Goal: Task Accomplishment & Management: Complete application form

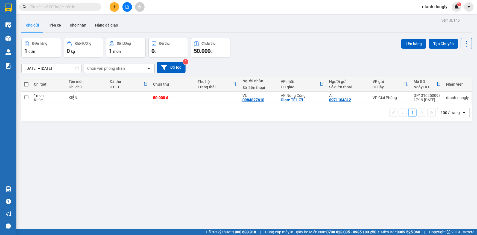
click at [113, 6] on icon "plus" at bounding box center [115, 7] width 4 height 4
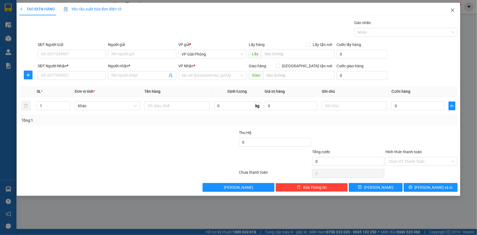
drag, startPoint x: 453, startPoint y: 10, endPoint x: 415, endPoint y: 16, distance: 38.1
click at [453, 10] on icon "close" at bounding box center [452, 10] width 4 height 4
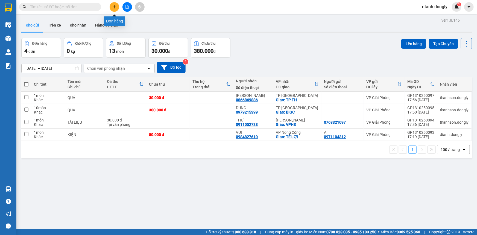
click at [113, 8] on icon "plus" at bounding box center [115, 7] width 4 height 4
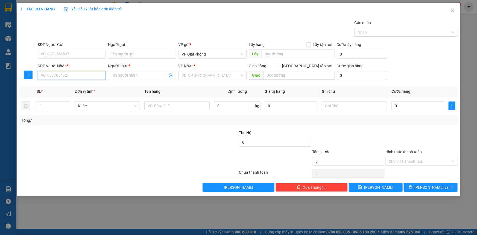
click at [63, 78] on input "SĐT Người Nhận *" at bounding box center [72, 75] width 68 height 9
click at [72, 54] on input "SĐT Người Gửi" at bounding box center [72, 54] width 68 height 9
type input "0"
drag, startPoint x: 74, startPoint y: 72, endPoint x: 71, endPoint y: 78, distance: 6.5
click at [73, 75] on input "SĐT Người Nhận *" at bounding box center [72, 75] width 68 height 9
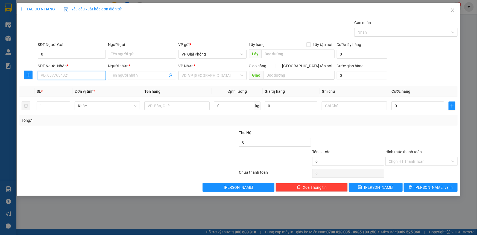
click at [71, 78] on input "SĐT Người Nhận *" at bounding box center [72, 75] width 68 height 9
type input "0383461246"
click at [74, 85] on div "0383461246 - NHUNG" at bounding box center [71, 86] width 61 height 6
type input "NHUNG"
checkbox input "true"
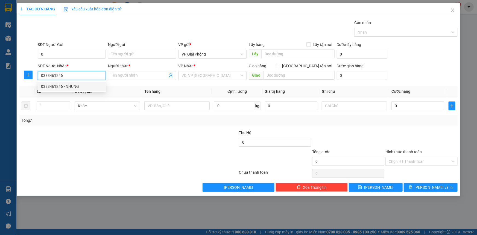
type input "NGÃ [PERSON_NAME]"
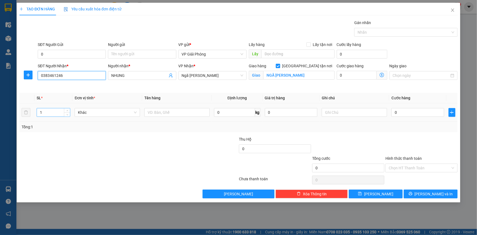
type input "0383461246"
click at [57, 115] on input "1" at bounding box center [53, 112] width 33 height 8
click at [166, 112] on input "text" at bounding box center [176, 112] width 65 height 9
type input "K"
type input "BAO"
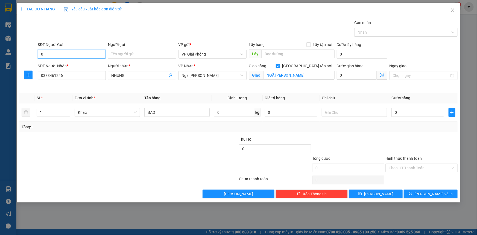
click at [54, 52] on input "0" at bounding box center [72, 54] width 68 height 9
click at [144, 30] on div "Gói vận chuyển * Tiêu chuẩn Gán nhãn Nhãn" at bounding box center [248, 29] width 422 height 19
click at [71, 54] on input "SĐT Người Gửi" at bounding box center [72, 54] width 68 height 9
type input "0987260092"
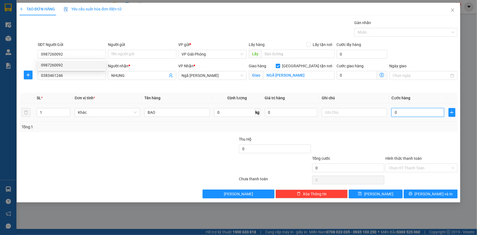
click at [418, 112] on input "0" at bounding box center [417, 112] width 53 height 9
type input "5"
type input "50"
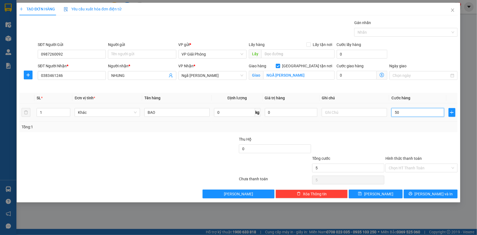
type input "50"
click at [379, 33] on div at bounding box center [403, 32] width 95 height 7
type input "50.000"
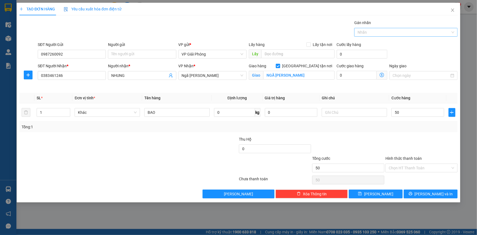
type input "50.000"
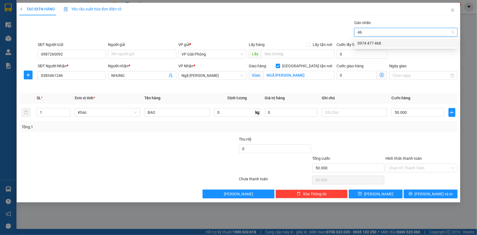
type input "468"
click at [383, 42] on div "0974 477 468" at bounding box center [405, 43] width 97 height 6
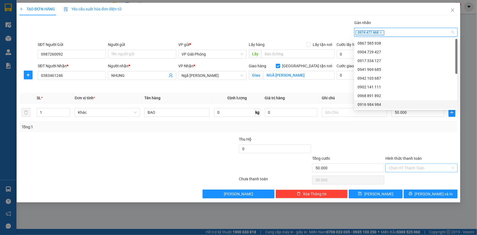
click at [411, 166] on input "Hình thức thanh toán" at bounding box center [420, 168] width 62 height 8
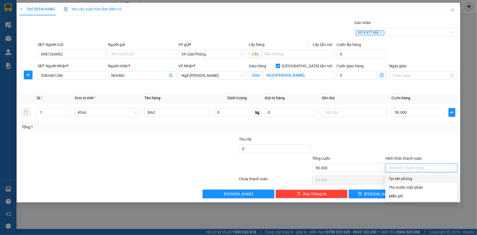
click at [419, 178] on div "Tại văn phòng" at bounding box center [422, 178] width 66 height 6
type input "0"
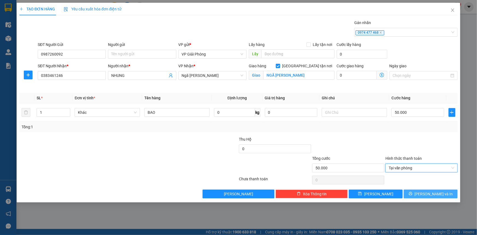
click at [412, 192] on icon "printer" at bounding box center [411, 194] width 4 height 4
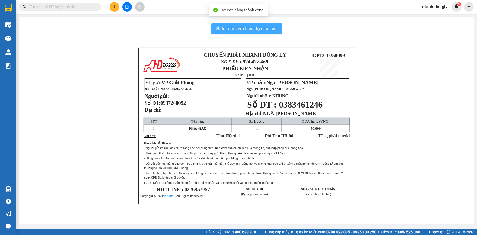
drag, startPoint x: 255, startPoint y: 31, endPoint x: 254, endPoint y: 25, distance: 6.0
click at [255, 30] on span "In mẫu tem hàng tự cấu hình" at bounding box center [250, 28] width 56 height 7
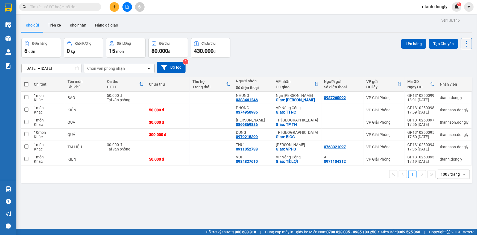
drag, startPoint x: 24, startPoint y: 82, endPoint x: 30, endPoint y: 83, distance: 6.2
click at [24, 82] on label at bounding box center [26, 83] width 4 height 5
click at [26, 81] on input "checkbox" at bounding box center [26, 81] width 0 height 0
checkbox input "true"
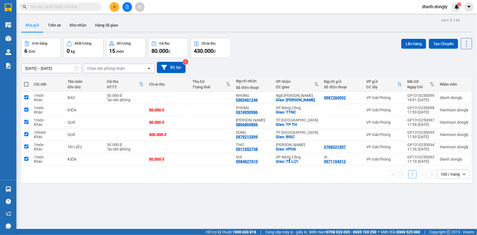
checkbox input "true"
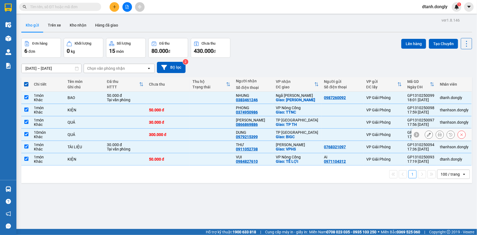
drag, startPoint x: 27, startPoint y: 136, endPoint x: 38, endPoint y: 134, distance: 11.3
click at [27, 136] on input "checkbox" at bounding box center [26, 134] width 4 height 4
checkbox input "false"
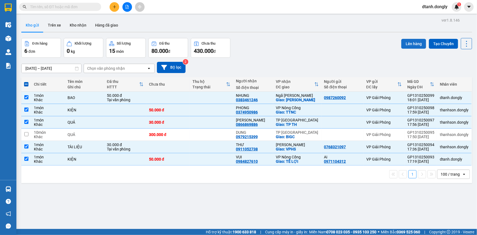
click at [409, 43] on button "Lên hàng" at bounding box center [413, 44] width 25 height 10
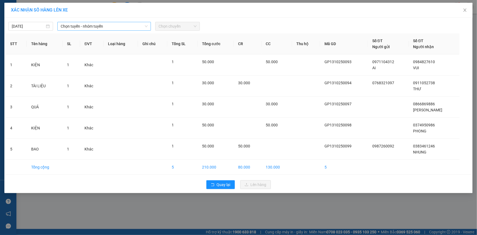
click at [141, 28] on span "Chọn tuyến - nhóm tuyến" at bounding box center [104, 26] width 87 height 8
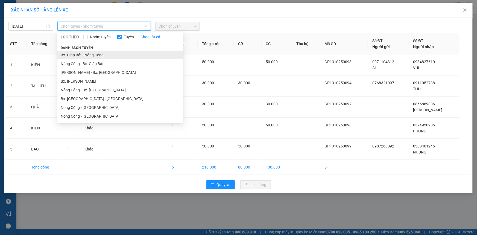
click at [128, 51] on li "Bx. Giáp Bát - Nông Cống" at bounding box center [120, 55] width 126 height 9
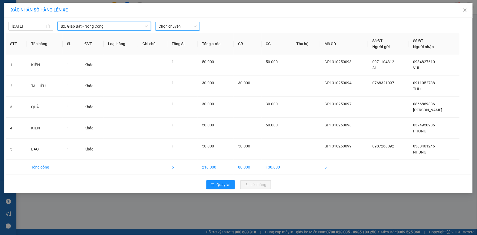
click at [189, 26] on span "Chọn chuyến" at bounding box center [177, 26] width 38 height 8
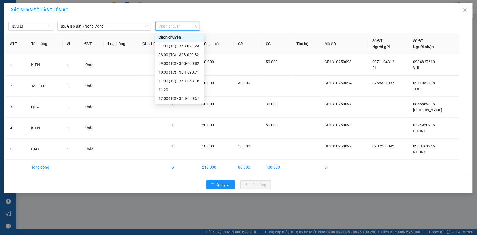
scroll to position [99, 0]
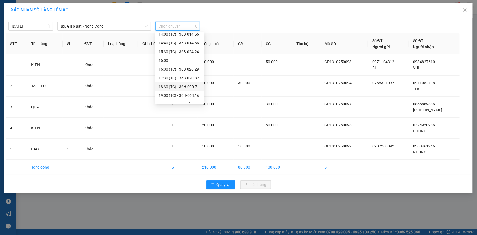
click at [189, 85] on div "18:30 (TC) - 36H-090.71" at bounding box center [179, 87] width 43 height 6
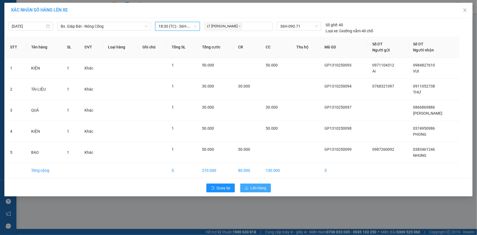
click at [256, 187] on span "Lên hàng" at bounding box center [259, 188] width 16 height 6
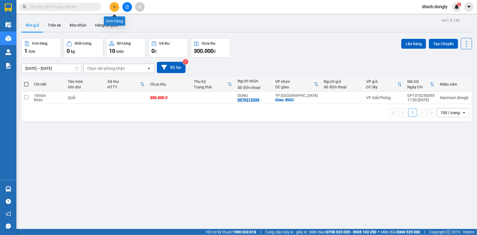
click at [114, 5] on icon "plus" at bounding box center [115, 7] width 4 height 4
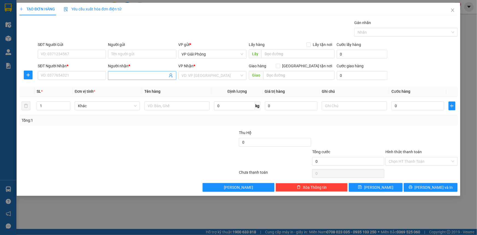
click at [147, 76] on input "Người nhận *" at bounding box center [139, 75] width 56 height 6
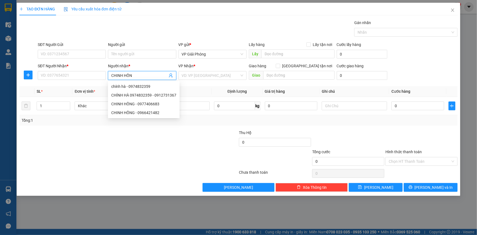
type input "CHINH HỒNG"
click at [137, 94] on div "CHINH HỒNG - 0966421482" at bounding box center [141, 95] width 61 height 6
type input "0966421482"
checkbox input "true"
type input "[PERSON_NAME]"
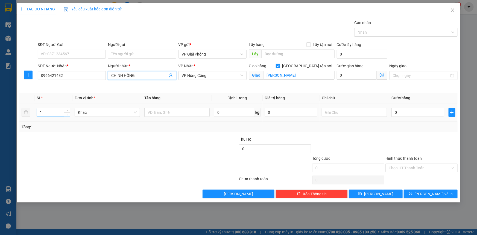
type input "CHINH HỒNG"
drag, startPoint x: 58, startPoint y: 114, endPoint x: 127, endPoint y: 118, distance: 69.0
click at [67, 114] on div "1" at bounding box center [54, 112] width 34 height 9
click at [180, 113] on input "text" at bounding box center [176, 112] width 65 height 9
type input "KIỆN"
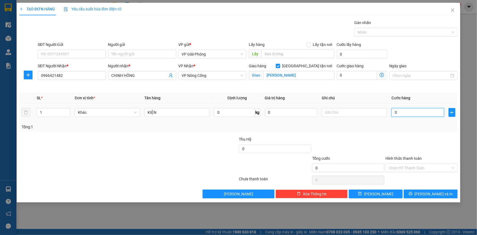
click at [400, 113] on input "0" at bounding box center [417, 112] width 53 height 9
type input "5"
type input "50"
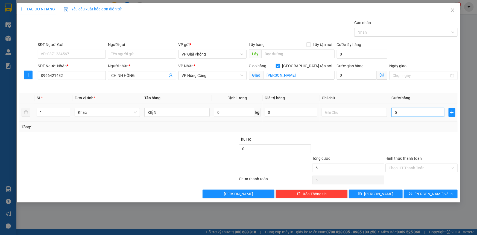
type input "50"
drag, startPoint x: 395, startPoint y: 33, endPoint x: 384, endPoint y: 36, distance: 11.4
click at [395, 33] on div at bounding box center [403, 32] width 95 height 7
type input "50.000"
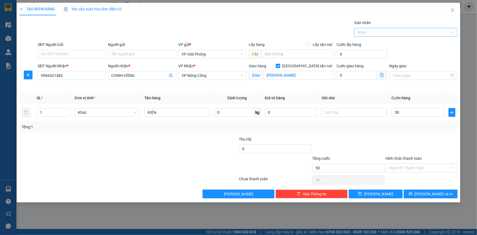
type input "50.000"
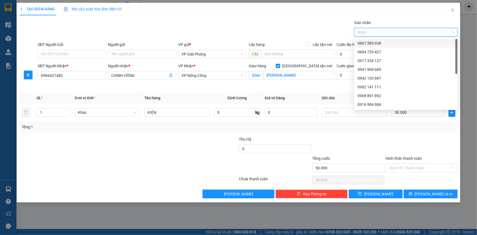
click at [383, 31] on div at bounding box center [403, 32] width 95 height 7
type input "468"
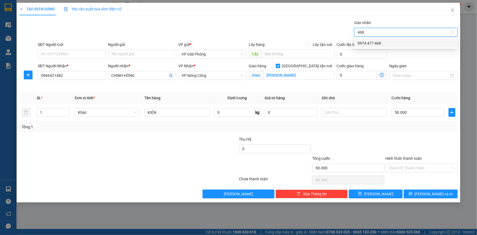
click at [381, 41] on div "0974 477 468" at bounding box center [405, 43] width 97 height 6
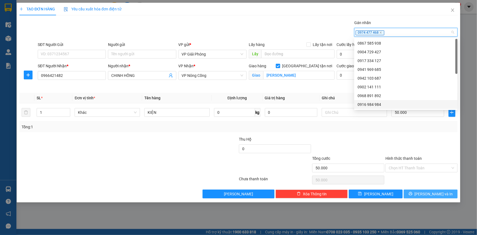
click at [412, 194] on icon "printer" at bounding box center [411, 194] width 4 height 4
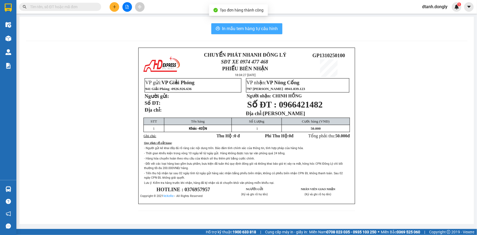
drag, startPoint x: 242, startPoint y: 24, endPoint x: 278, endPoint y: 31, distance: 36.7
click at [242, 25] on button "In mẫu tem hàng tự cấu hình" at bounding box center [246, 28] width 71 height 11
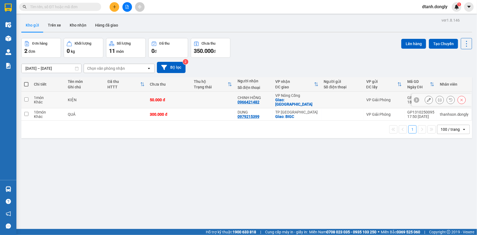
click at [26, 97] on input "checkbox" at bounding box center [26, 99] width 4 height 4
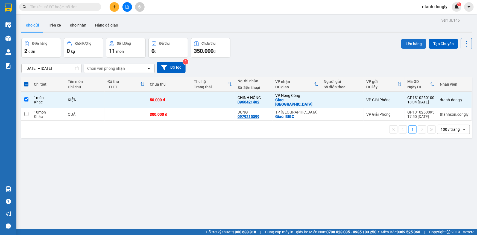
click at [407, 40] on button "Lên hàng" at bounding box center [413, 44] width 25 height 10
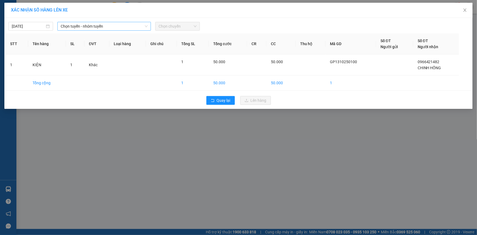
click at [129, 29] on span "Chọn tuyến - nhóm tuyến" at bounding box center [104, 26] width 87 height 8
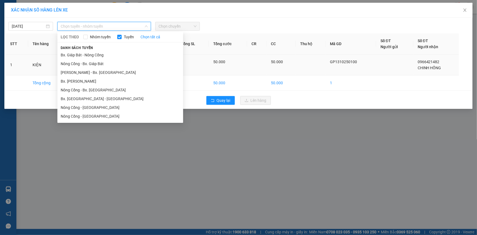
click at [127, 54] on li "Bx. Giáp Bát - Nông Cống" at bounding box center [120, 55] width 126 height 9
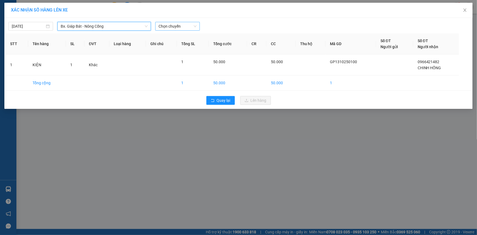
click at [193, 28] on span "Chọn chuyến" at bounding box center [177, 26] width 38 height 8
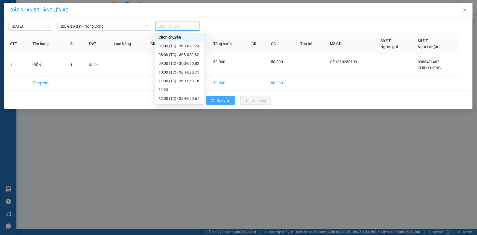
drag, startPoint x: 183, startPoint y: 85, endPoint x: 234, endPoint y: 102, distance: 54.0
click at [184, 183] on div "18:30 (TC) - 36H-090.71" at bounding box center [179, 186] width 43 height 6
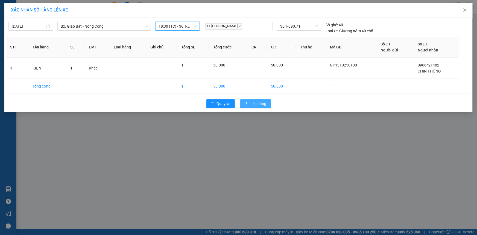
click at [257, 106] on span "Lên hàng" at bounding box center [259, 104] width 16 height 6
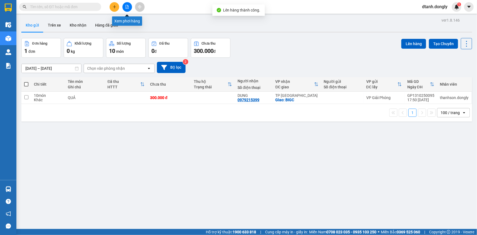
click at [127, 7] on icon "file-add" at bounding box center [127, 7] width 4 height 4
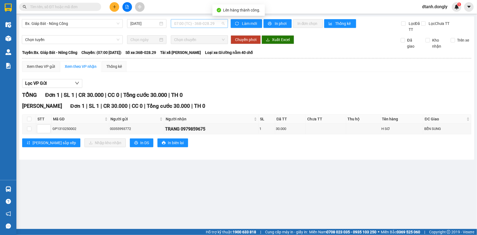
click at [218, 24] on span "07:00 (TC) - 36B-028.29" at bounding box center [199, 23] width 51 height 8
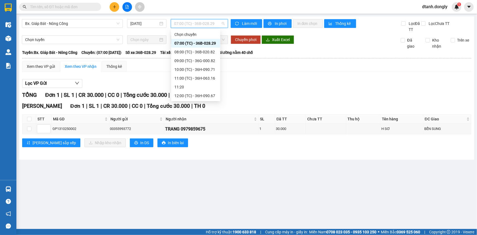
click at [196, 180] on div "18:30 (TC) - 36H-090.71" at bounding box center [195, 183] width 43 height 6
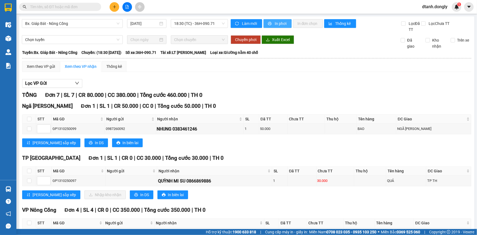
click at [279, 22] on span "In phơi" at bounding box center [281, 23] width 13 height 6
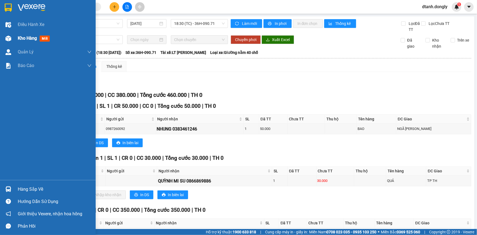
click at [27, 37] on span "Kho hàng" at bounding box center [27, 38] width 19 height 5
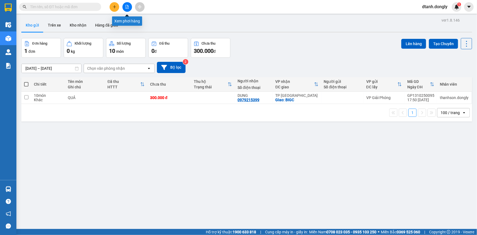
click at [127, 6] on icon "file-add" at bounding box center [127, 7] width 3 height 4
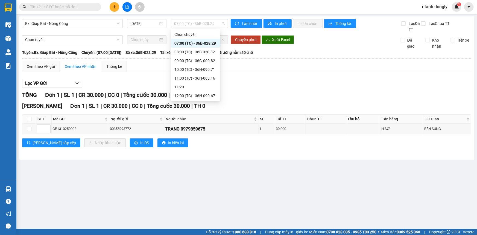
drag, startPoint x: 223, startPoint y: 22, endPoint x: 213, endPoint y: 37, distance: 18.3
click at [223, 22] on span "07:00 (TC) - 36B-028.29" at bounding box center [199, 23] width 51 height 8
click at [199, 180] on div "18:30 (TC) - 36H-090.71" at bounding box center [195, 183] width 43 height 6
